Goal: Task Accomplishment & Management: Use online tool/utility

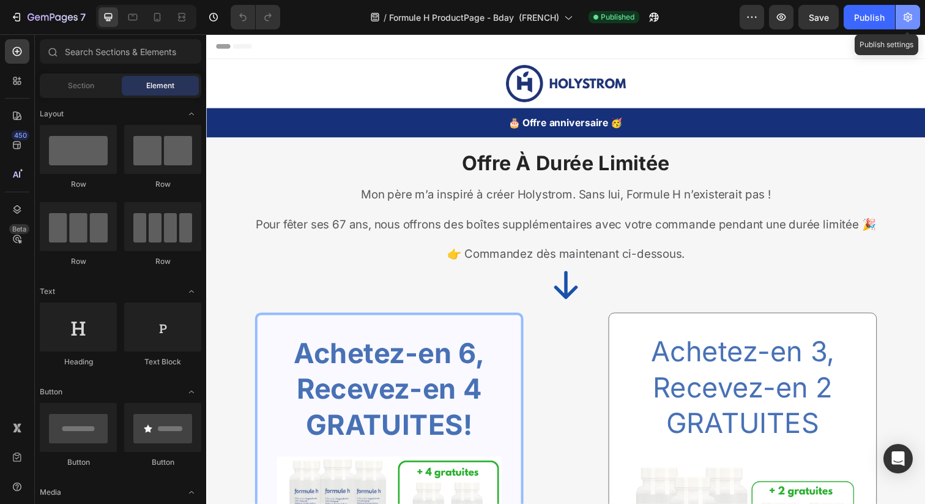
click at [906, 20] on icon "button" at bounding box center [908, 17] width 9 height 9
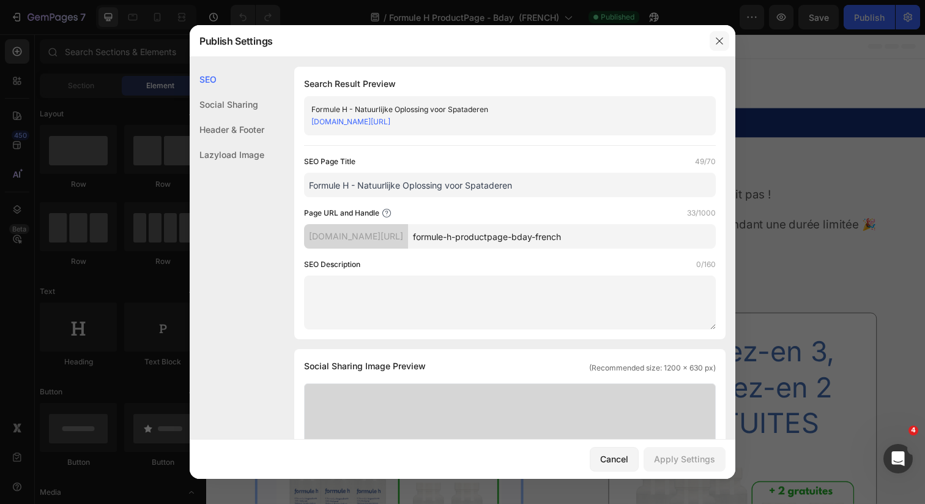
click at [718, 43] on icon "button" at bounding box center [720, 41] width 10 height 10
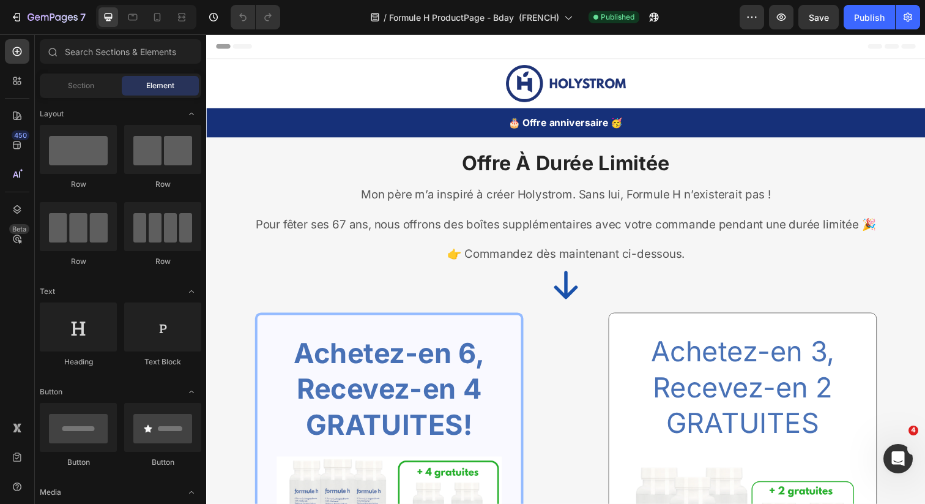
click at [766, 9] on div "Preview Save Publish" at bounding box center [830, 17] width 181 height 24
click at [750, 20] on icon "button" at bounding box center [752, 17] width 12 height 12
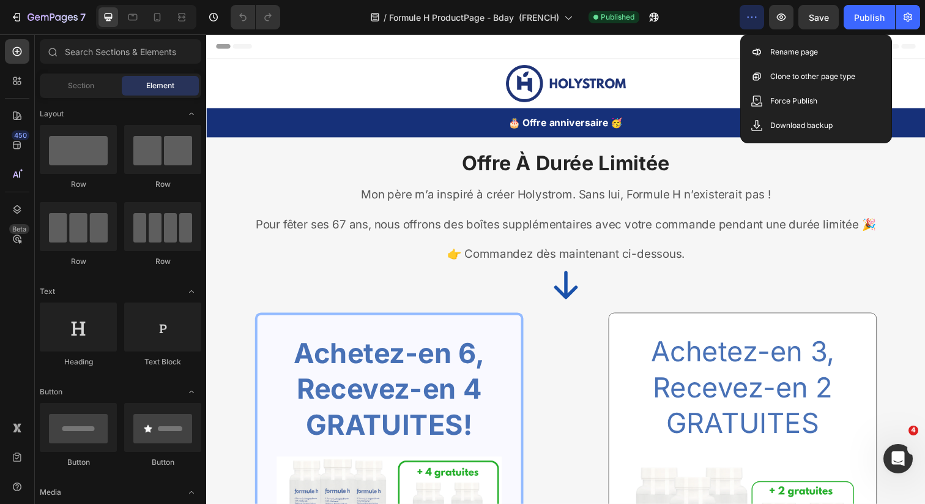
click at [750, 20] on icon "button" at bounding box center [752, 17] width 12 height 12
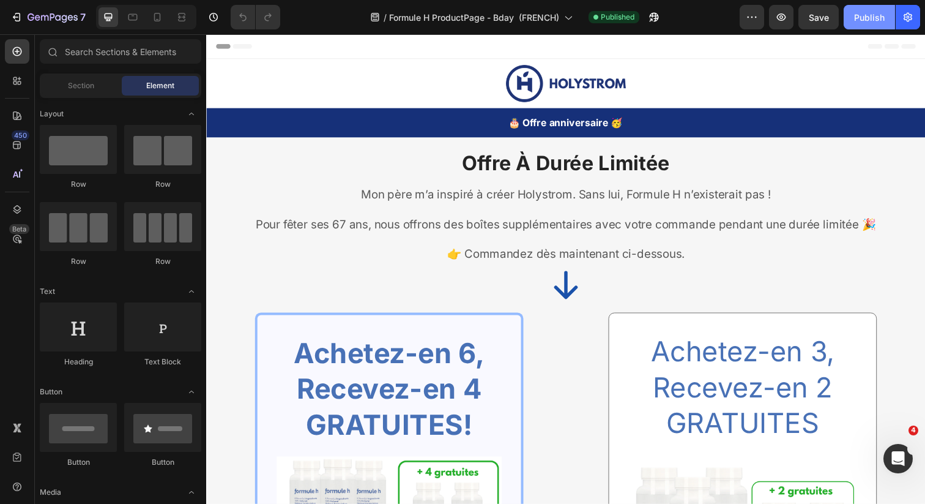
click at [881, 19] on div "Publish" at bounding box center [869, 17] width 31 height 13
click at [916, 33] on div "7 Version history / Formule H ProductPage - Bday (FRENCH) Published Preview Sav…" at bounding box center [462, 17] width 925 height 35
click at [916, 28] on button "button" at bounding box center [908, 17] width 24 height 24
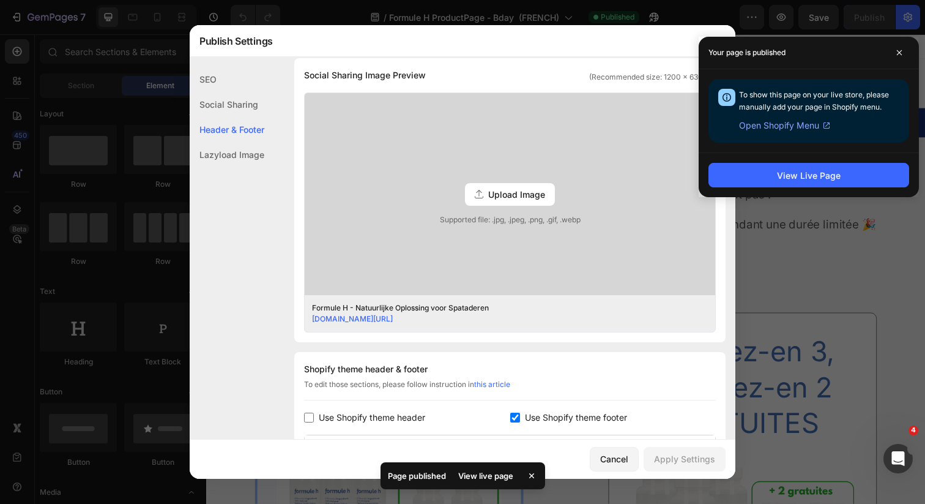
scroll to position [57, 0]
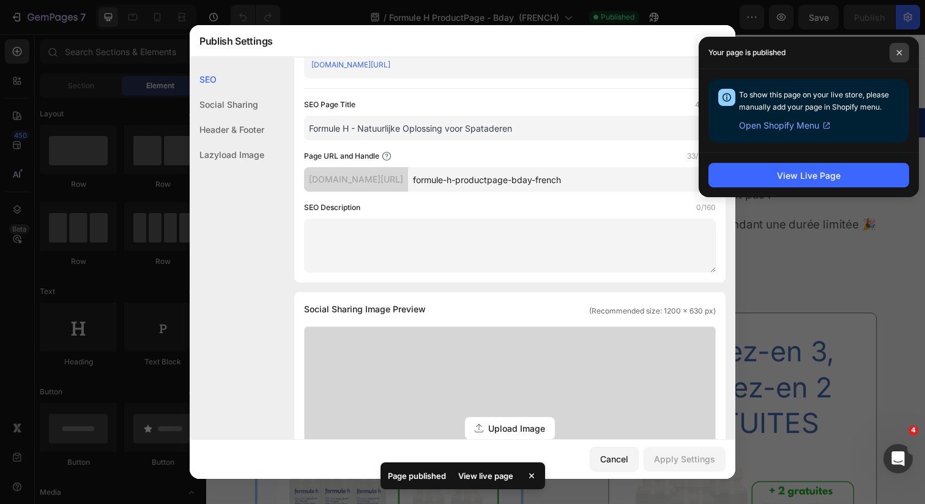
click at [903, 49] on span at bounding box center [900, 53] width 20 height 20
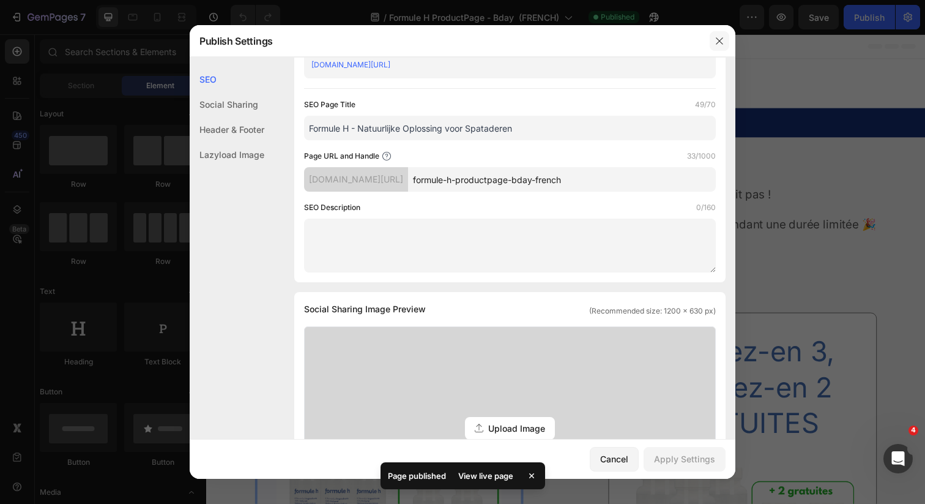
click at [719, 40] on icon "button" at bounding box center [720, 41] width 10 height 10
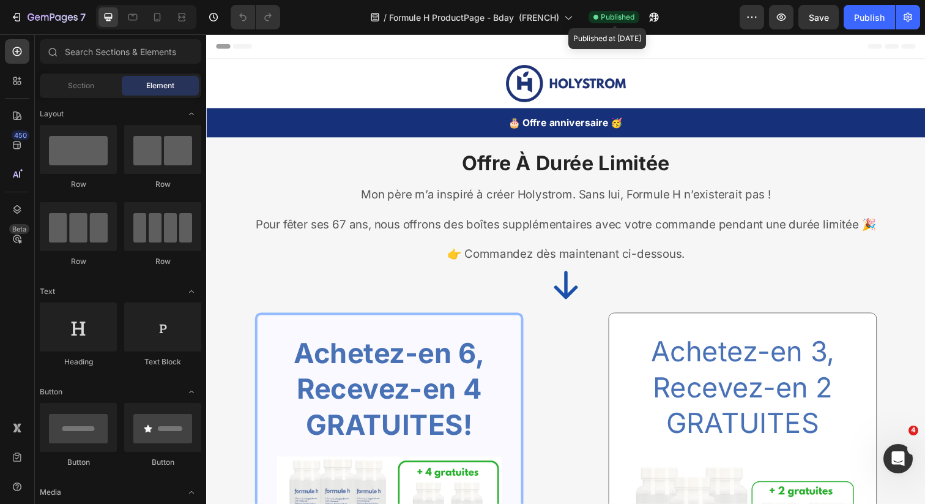
click at [623, 16] on span "Published" at bounding box center [618, 17] width 34 height 11
